Goal: Transaction & Acquisition: Purchase product/service

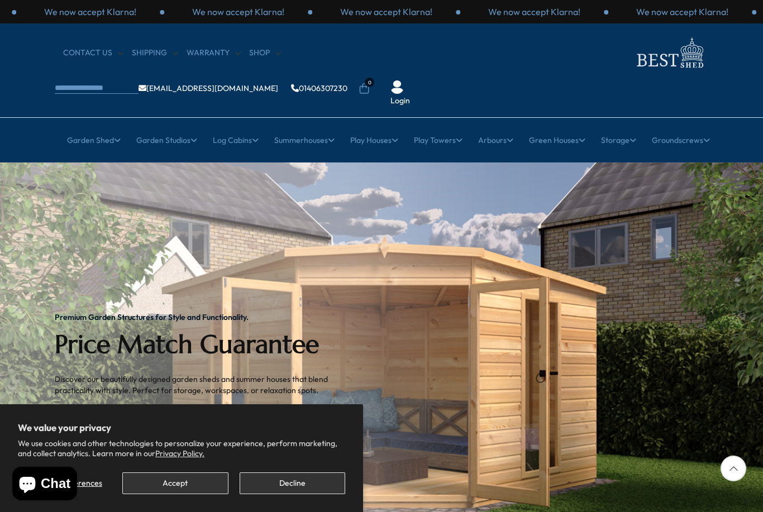
click at [182, 480] on button "Accept" at bounding box center [175, 484] width 106 height 22
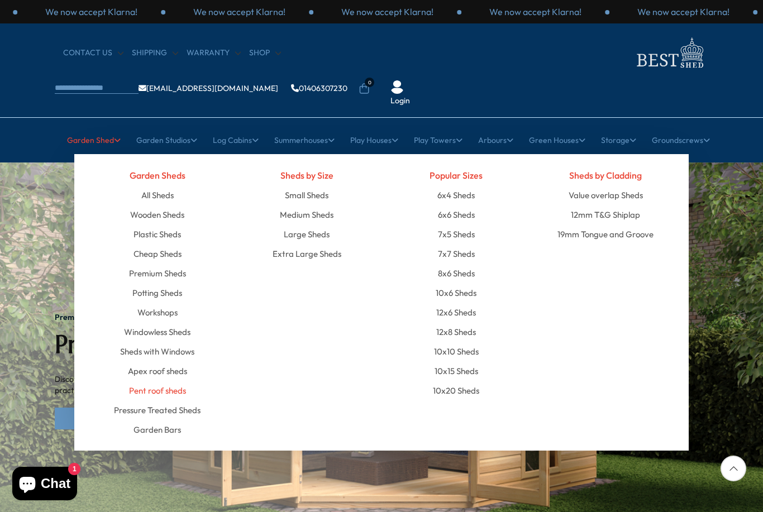
click at [158, 381] on link "Pent roof sheds" at bounding box center [157, 391] width 57 height 20
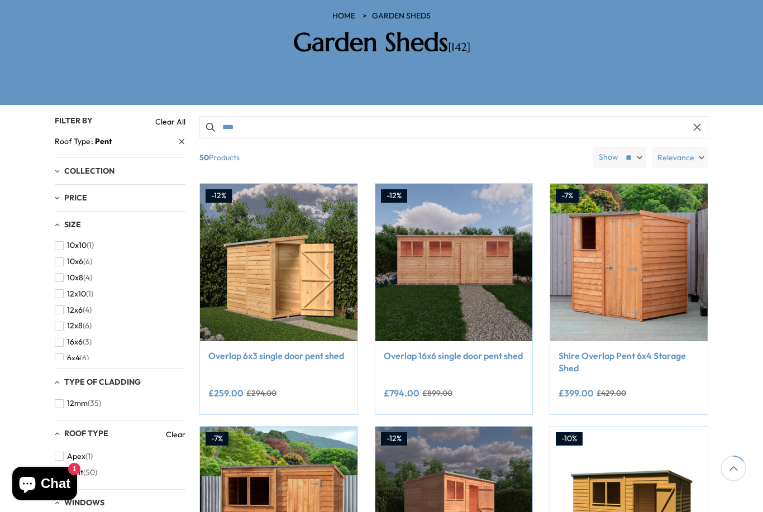
scroll to position [192, 0]
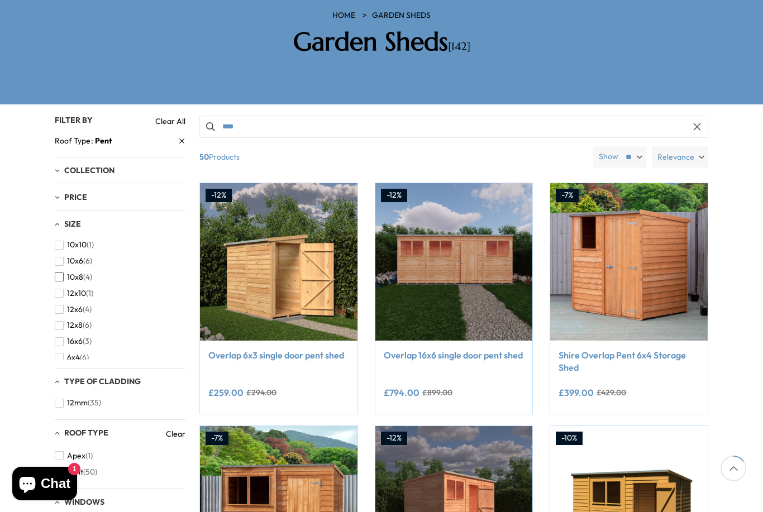
click at [65, 269] on button "10x8 (4)" at bounding box center [73, 277] width 37 height 16
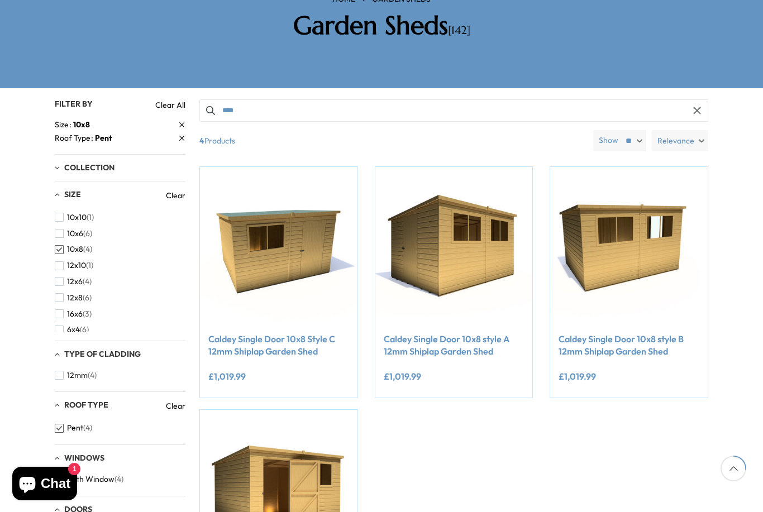
scroll to position [208, 0]
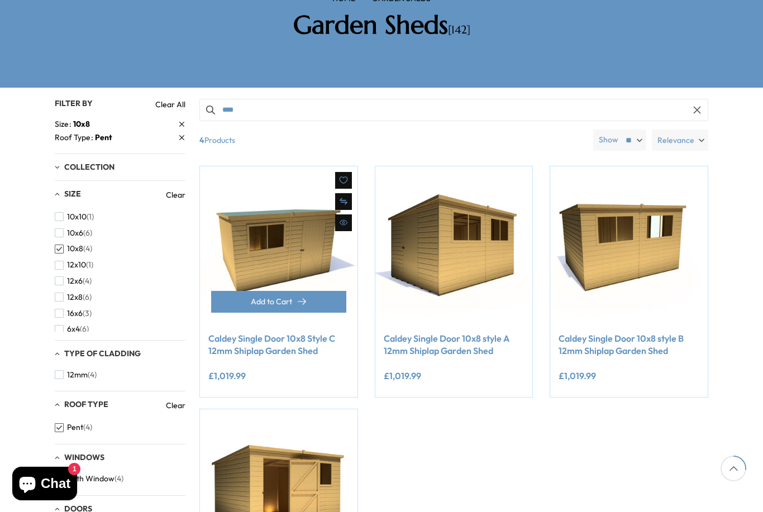
click at [262, 332] on link "Caldey Single Door 10x8 Style C 12mm Shiplap Garden Shed" at bounding box center [278, 344] width 141 height 25
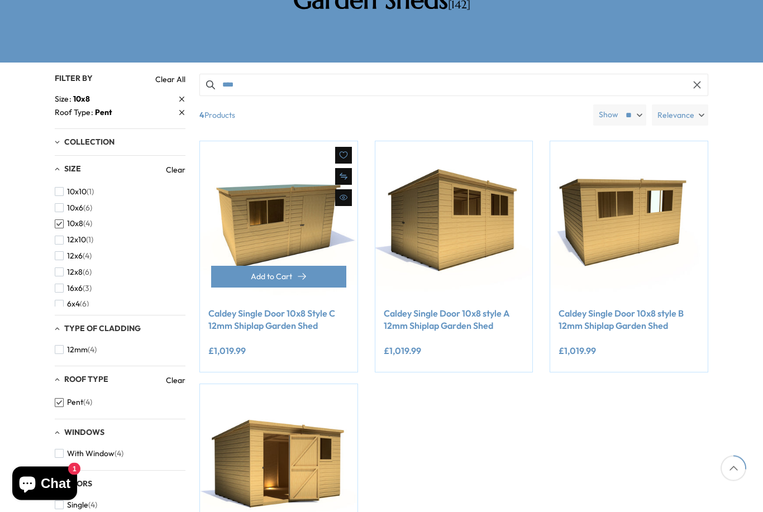
scroll to position [129, 0]
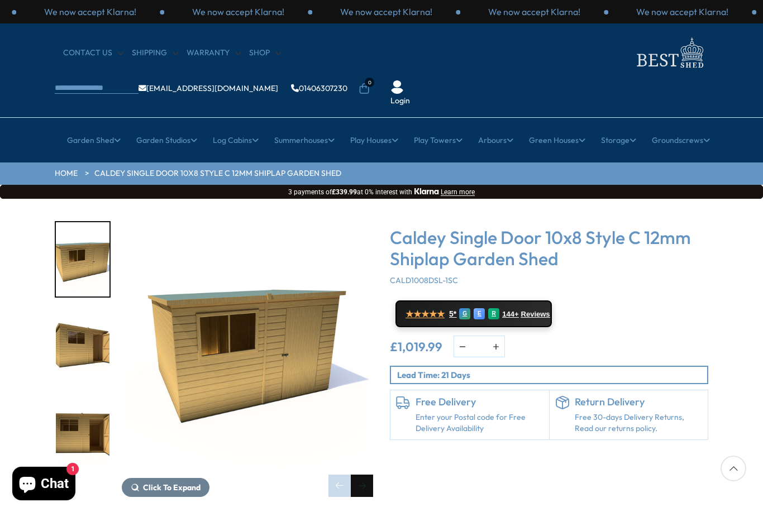
click at [368, 475] on div "Next slide" at bounding box center [362, 486] width 22 height 22
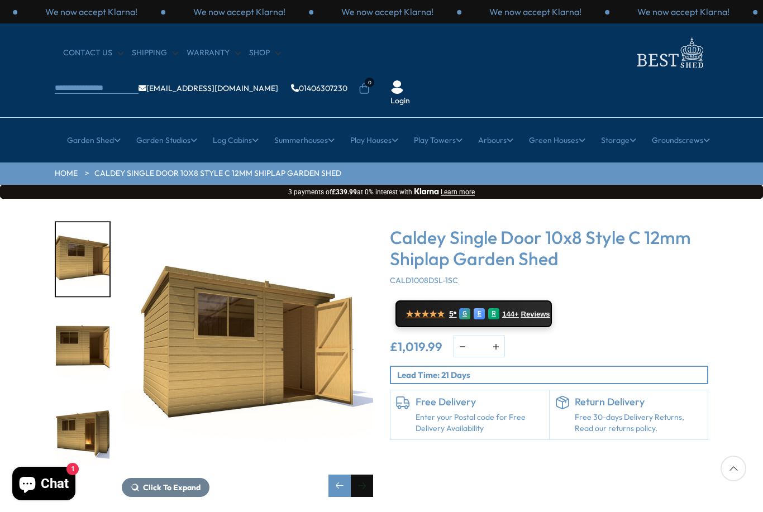
click at [370, 475] on div "Next slide" at bounding box center [362, 486] width 22 height 22
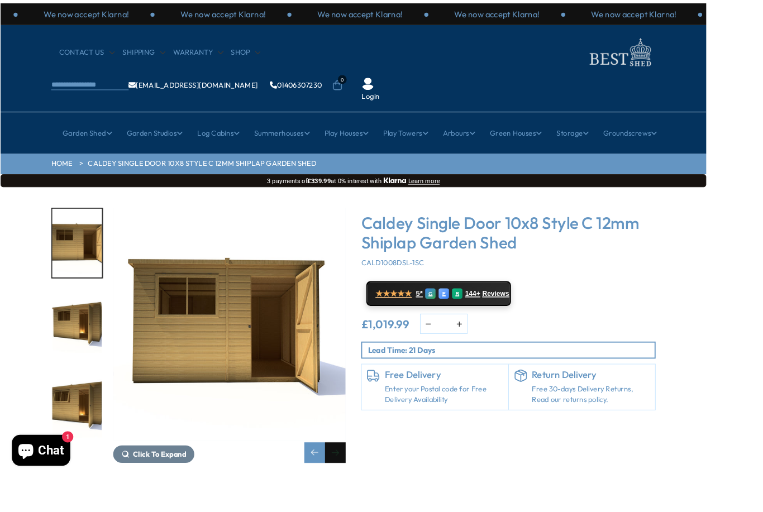
scroll to position [21, 22]
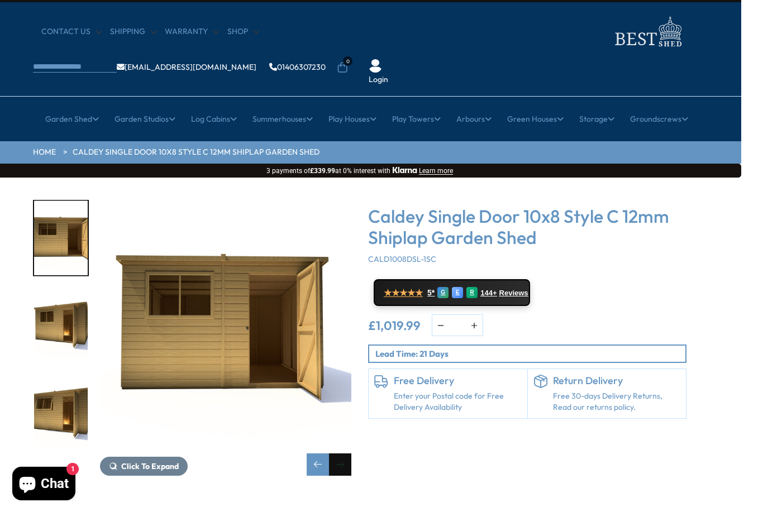
click at [344, 454] on div "Next slide" at bounding box center [340, 465] width 22 height 22
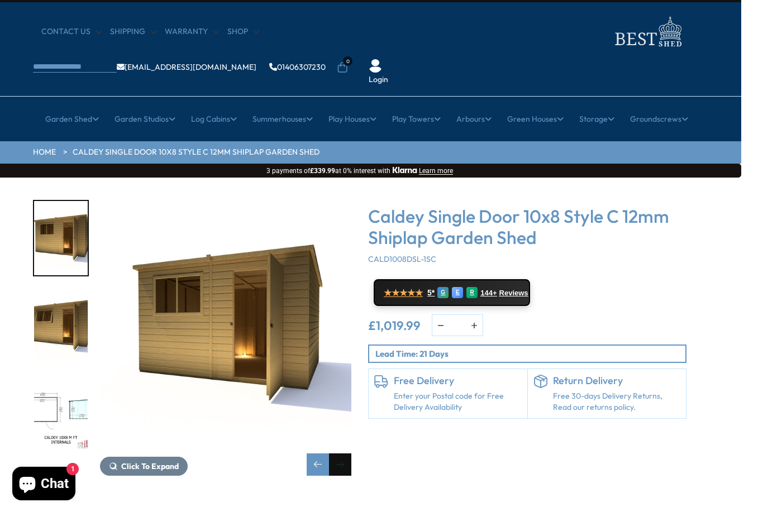
click at [345, 454] on div "Next slide" at bounding box center [340, 465] width 22 height 22
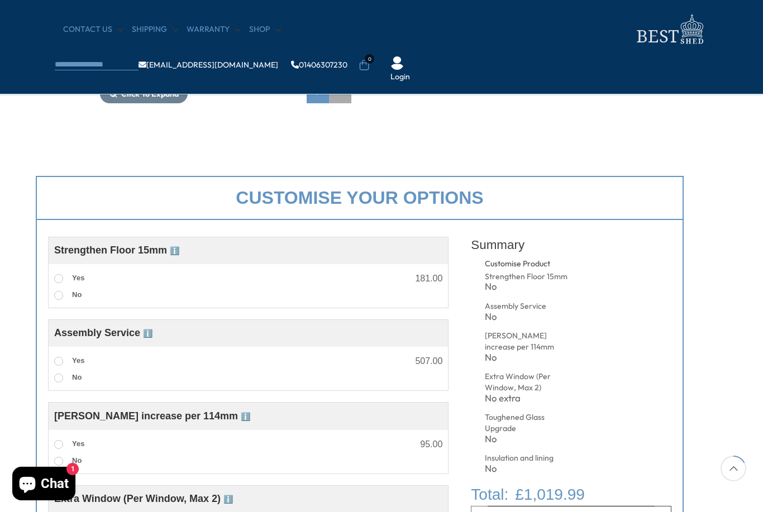
scroll to position [300, 22]
click at [63, 274] on label "Yes" at bounding box center [69, 278] width 30 height 15
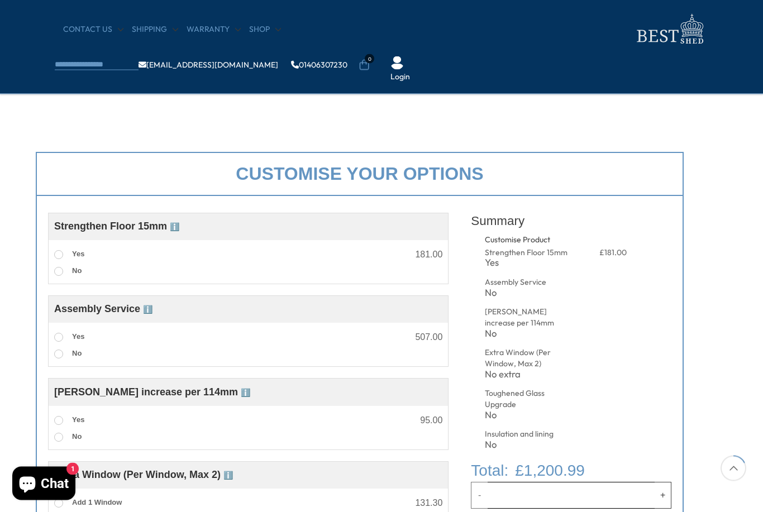
scroll to position [341, 22]
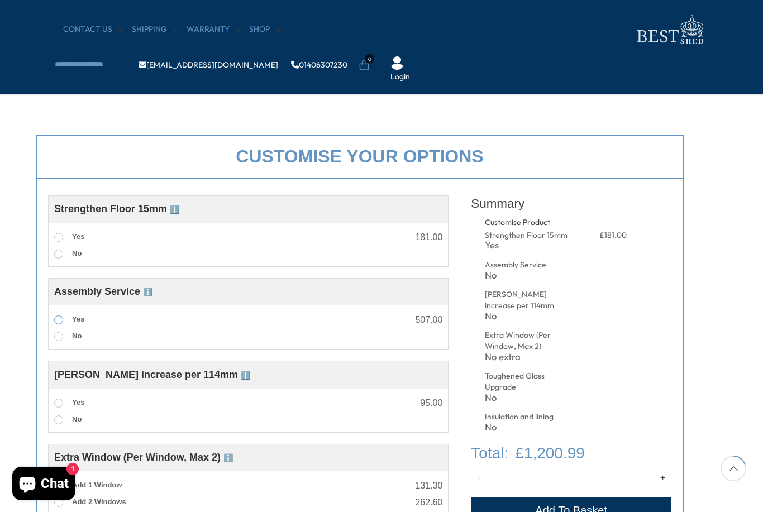
click at [60, 317] on span at bounding box center [58, 320] width 9 height 9
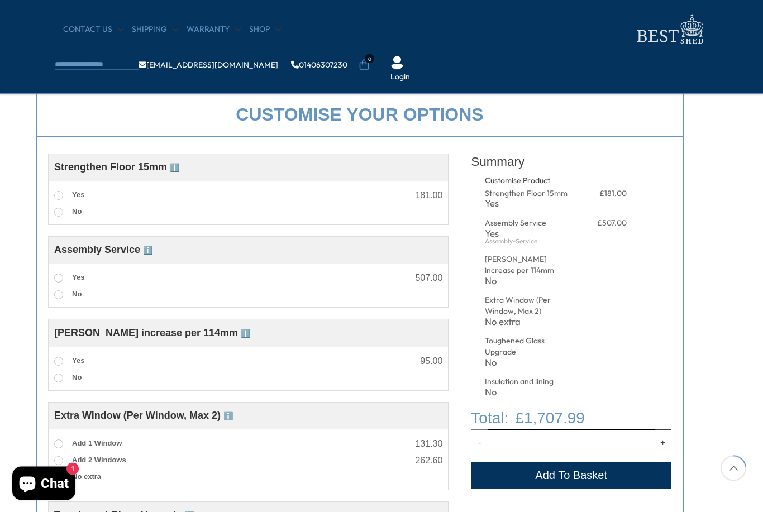
scroll to position [404, 22]
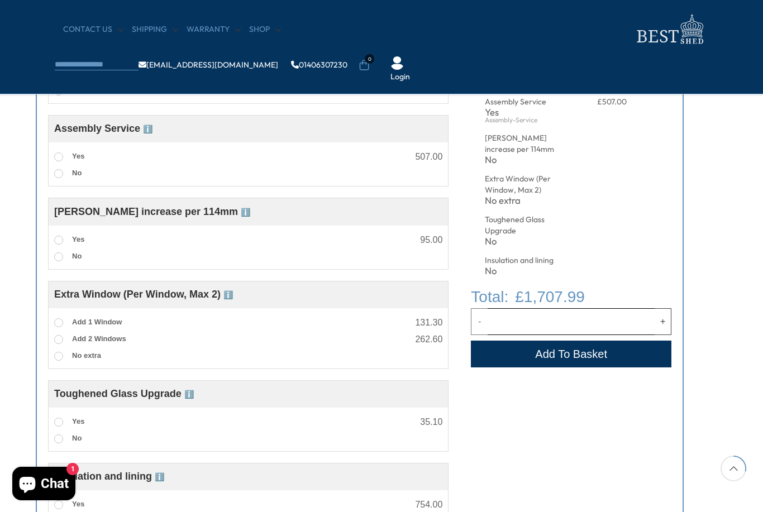
click at [14, 315] on div "Customise your options Customise Product Strengthen Floor 15mm ℹ️ Strengthened …" at bounding box center [359, 313] width 763 height 707
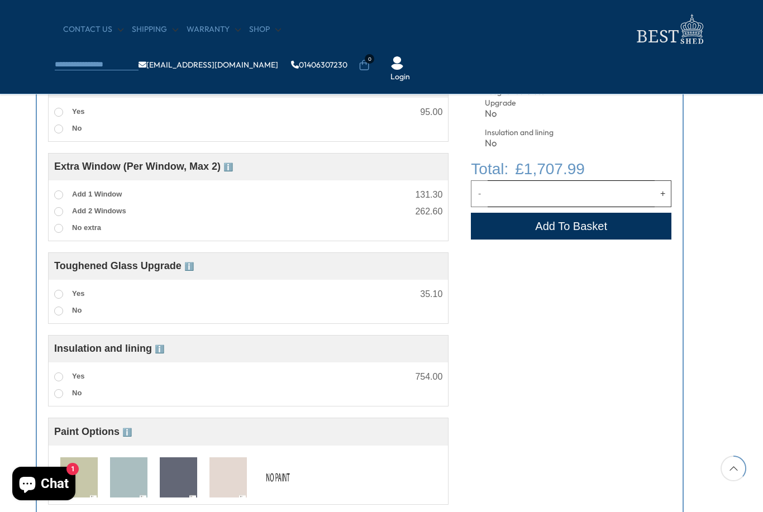
scroll to position [631, 22]
click at [64, 295] on label "Yes" at bounding box center [69, 295] width 30 height 15
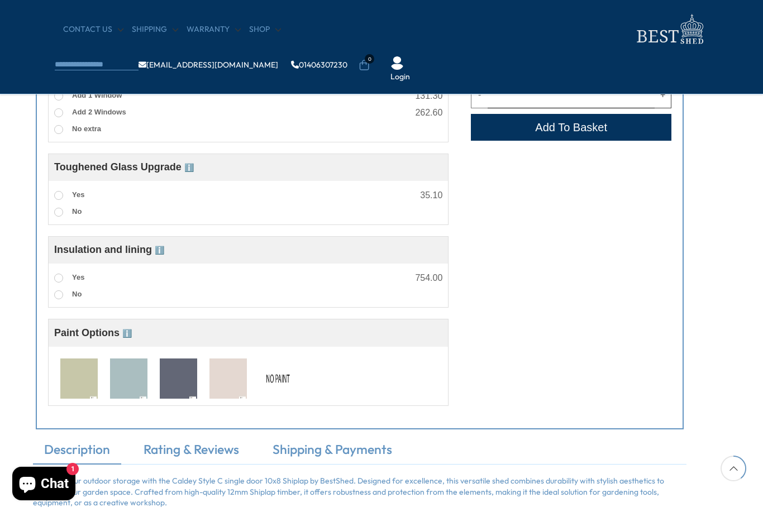
scroll to position [760, 22]
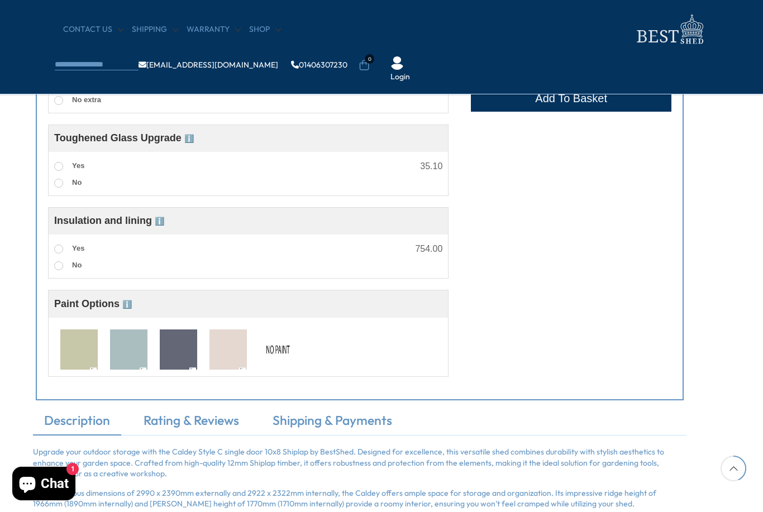
click at [130, 351] on img at bounding box center [128, 350] width 37 height 41
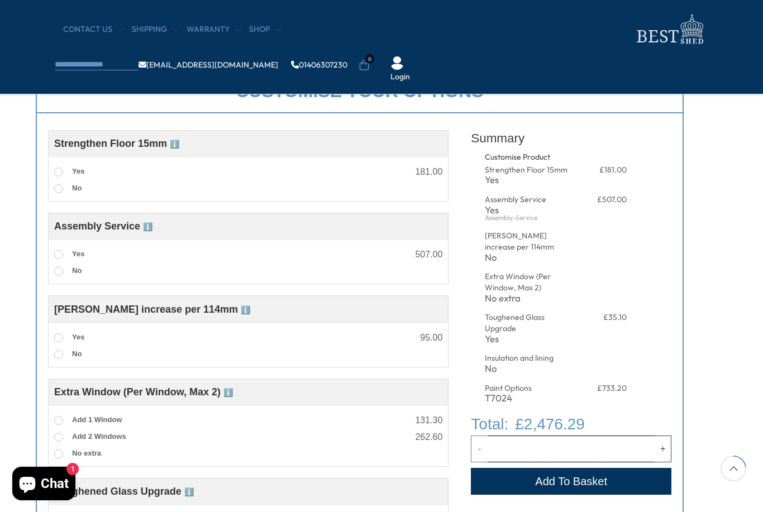
scroll to position [406, 22]
click at [8, 317] on div "Customise your options Customise Product Strengthen Floor 15mm ℹ️ Strengthened …" at bounding box center [359, 412] width 763 height 707
click at [183, 312] on span "Eaves increase per 114mm ℹ️" at bounding box center [152, 309] width 196 height 11
click at [241, 310] on span "ℹ️" at bounding box center [245, 310] width 9 height 9
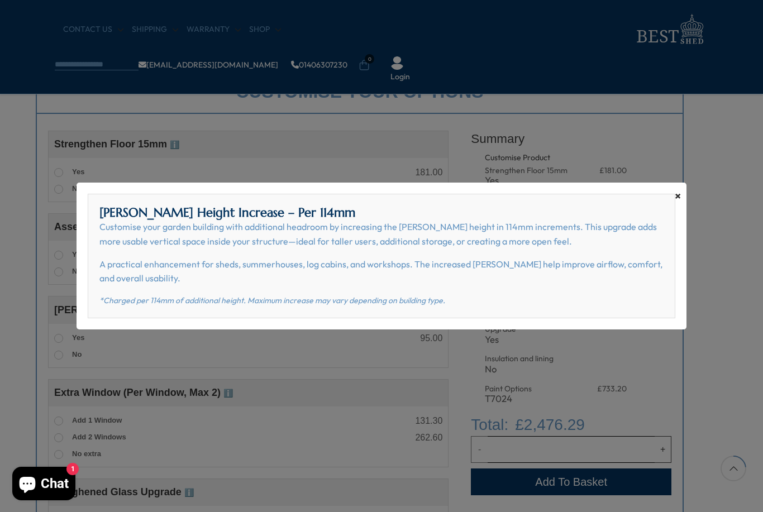
click at [677, 204] on span "×" at bounding box center [678, 196] width 6 height 16
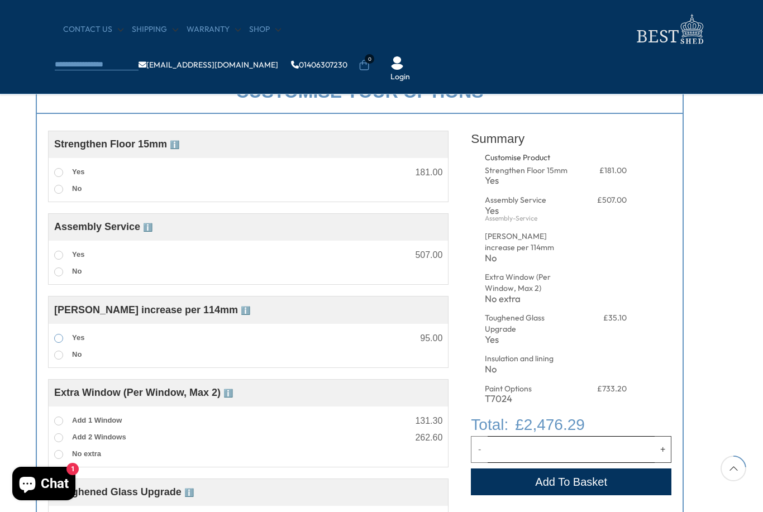
click at [61, 335] on label "Yes" at bounding box center [69, 338] width 30 height 15
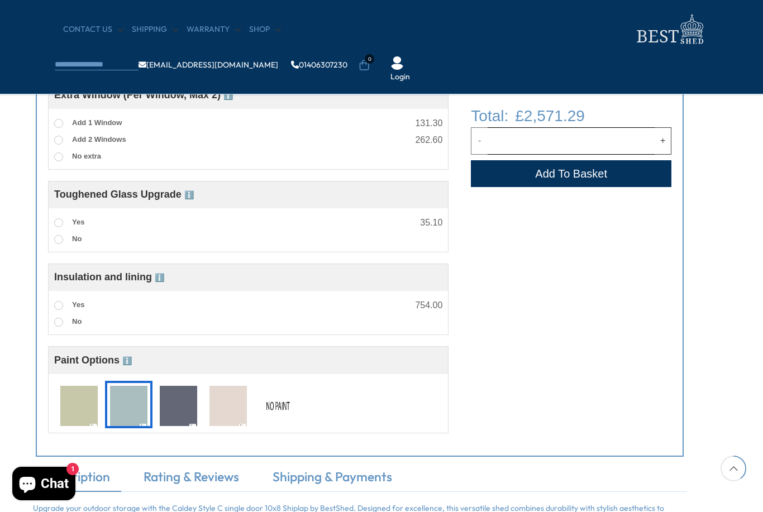
scroll to position [703, 22]
click at [128, 366] on span "ℹ️" at bounding box center [126, 361] width 9 height 9
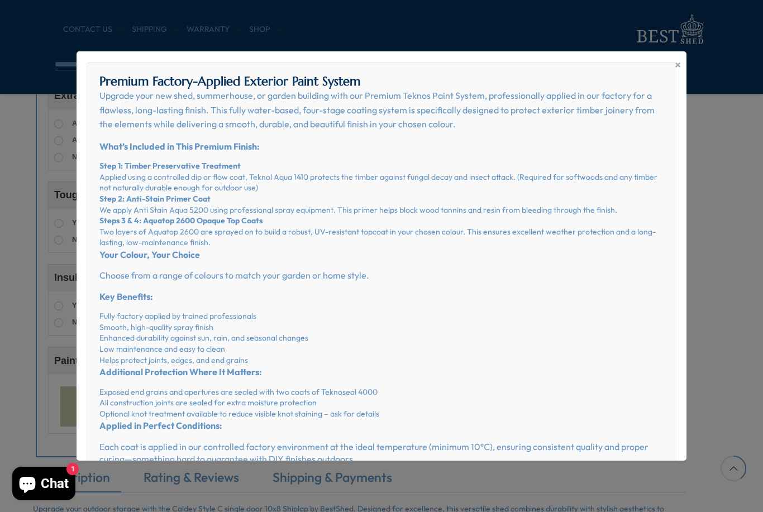
scroll to position [0, 0]
click at [675, 68] on span "×" at bounding box center [678, 65] width 6 height 16
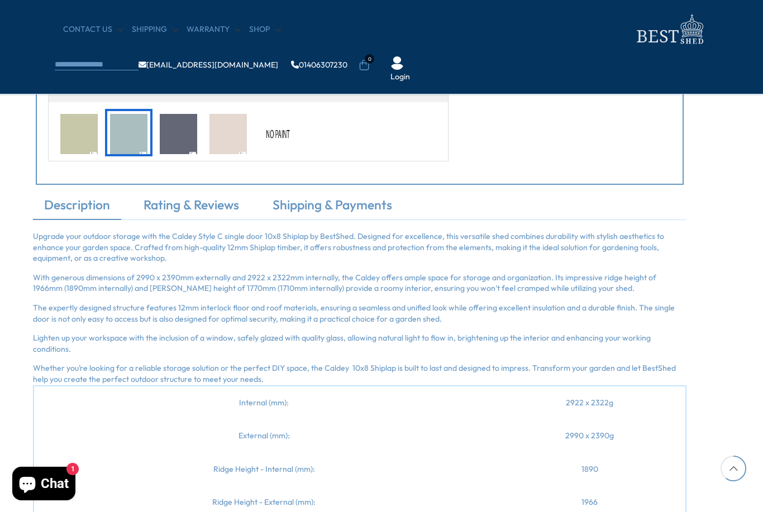
scroll to position [937, 22]
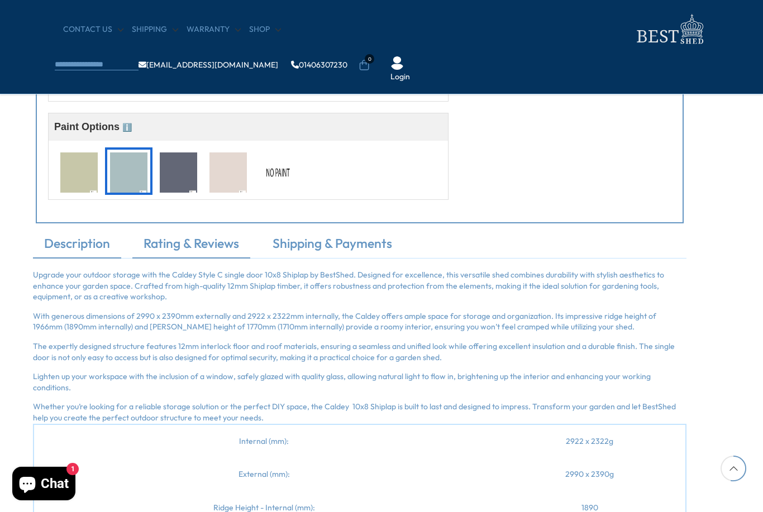
click at [158, 243] on link "Rating & Reviews" at bounding box center [191, 246] width 118 height 23
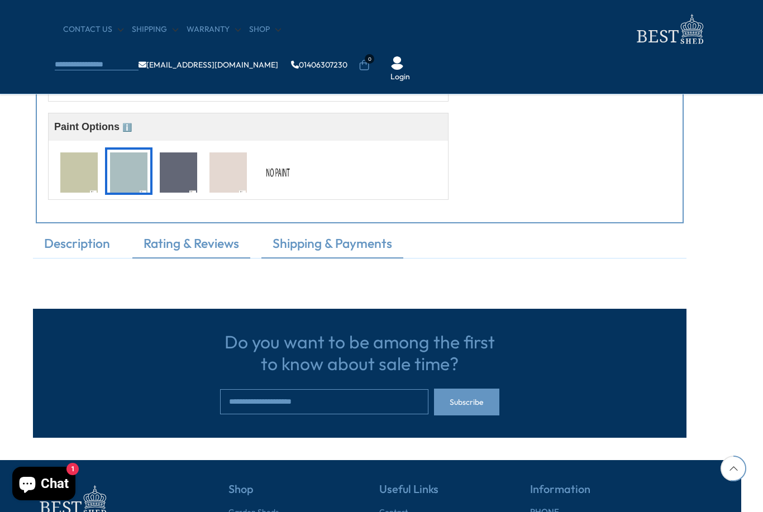
click at [316, 250] on link "Shipping & Payments" at bounding box center [332, 246] width 142 height 23
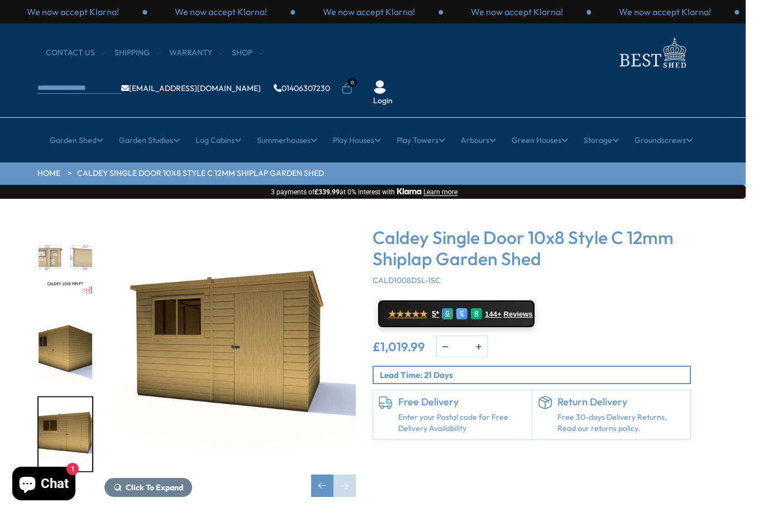
scroll to position [0, 17]
